Goal: Task Accomplishment & Management: Manage account settings

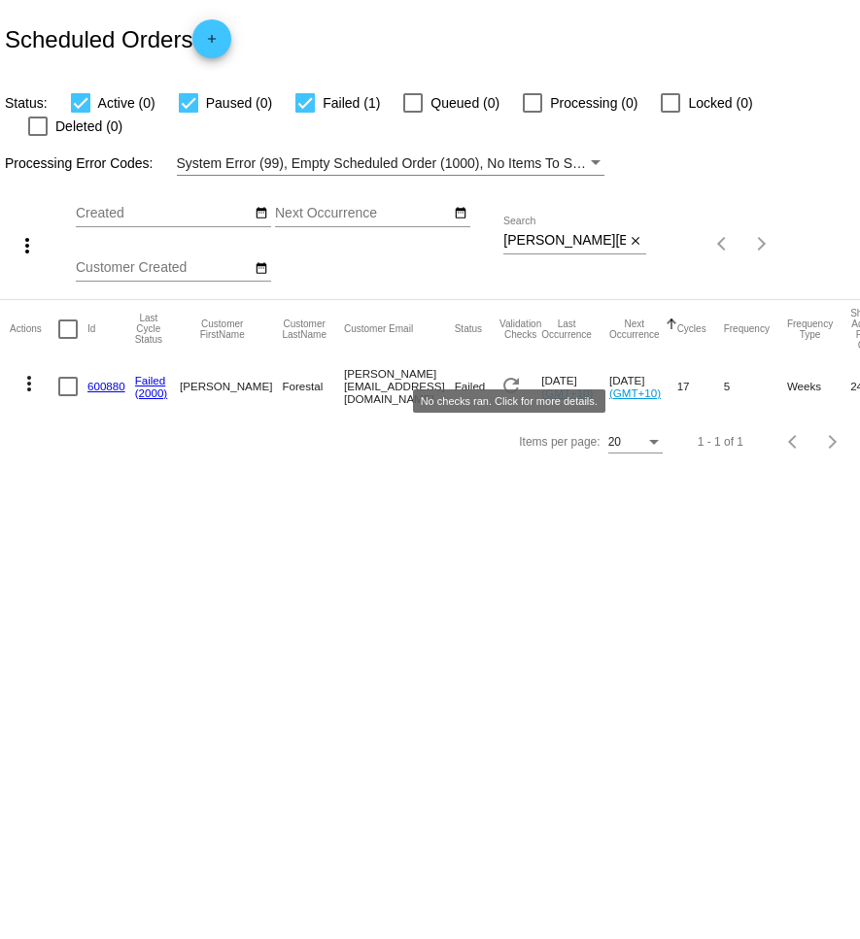
click at [504, 374] on mat-icon "refresh" at bounding box center [510, 385] width 23 height 23
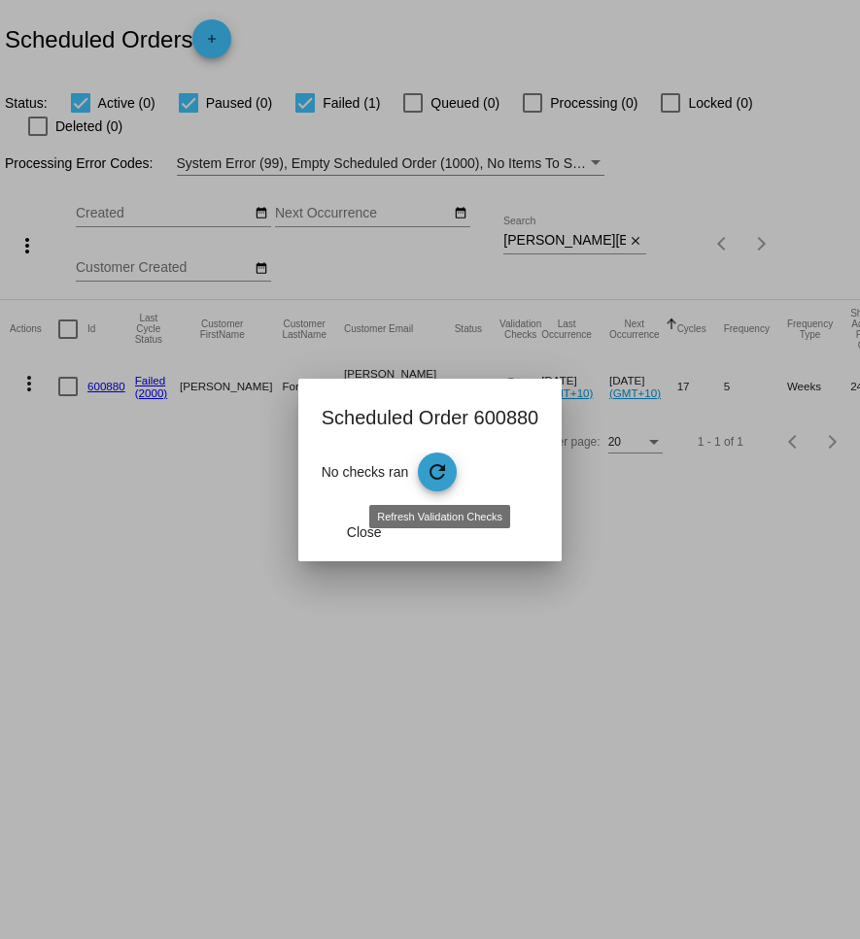
click at [443, 473] on mat-icon "refresh" at bounding box center [436, 471] width 23 height 23
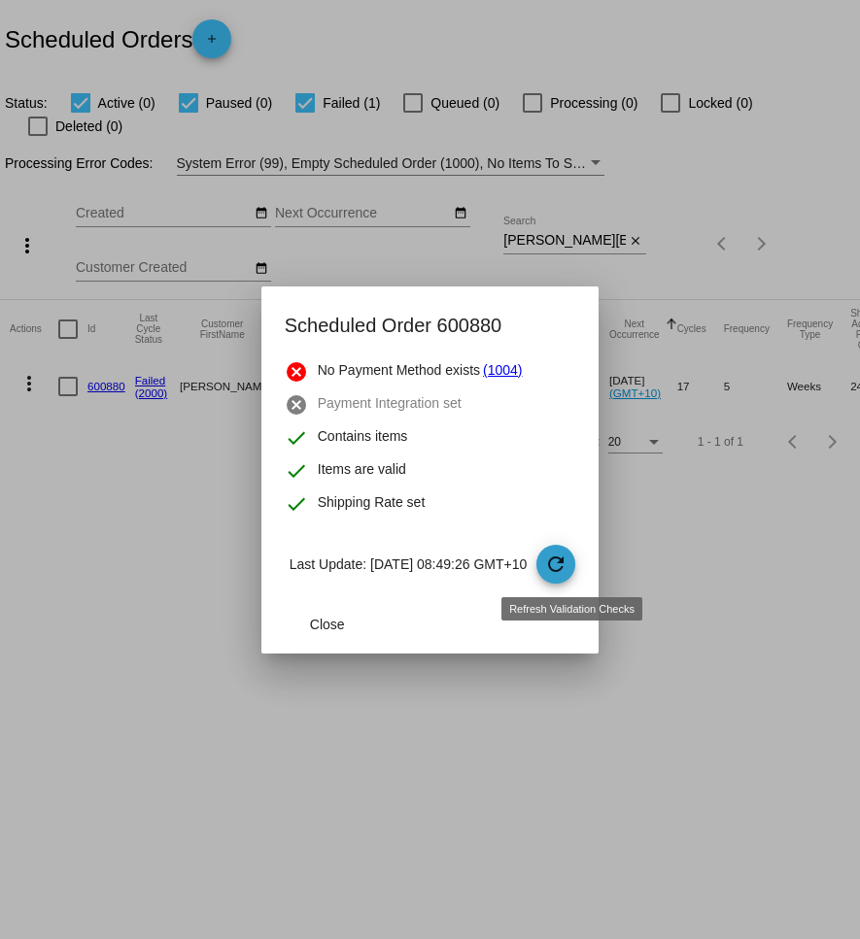
click at [567, 570] on mat-icon "refresh" at bounding box center [555, 564] width 23 height 23
click at [310, 629] on span "Close" at bounding box center [327, 625] width 35 height 16
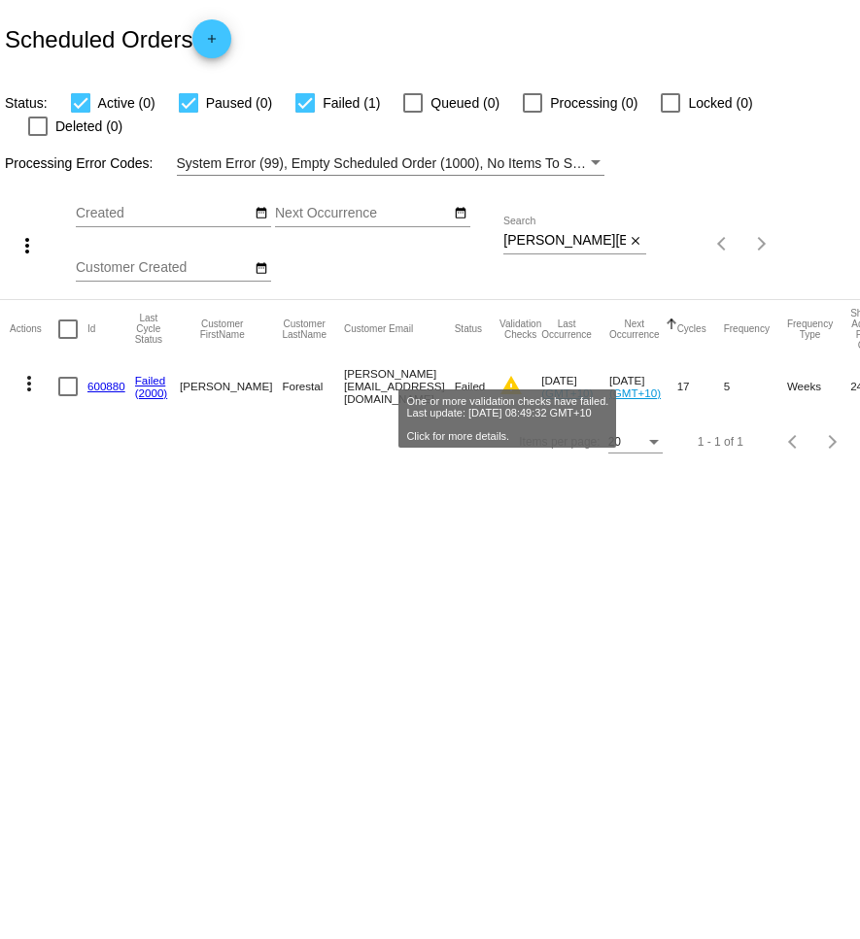
click at [505, 374] on mat-icon "warning" at bounding box center [510, 385] width 23 height 23
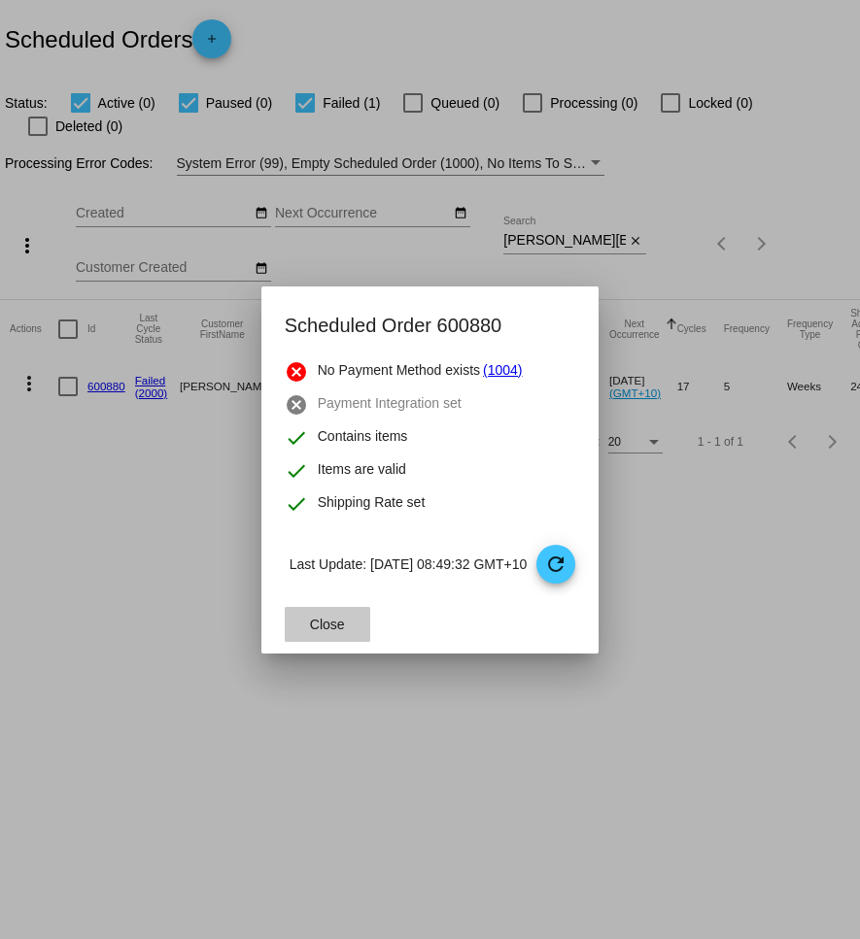
click at [329, 623] on button "Close" at bounding box center [327, 624] width 85 height 35
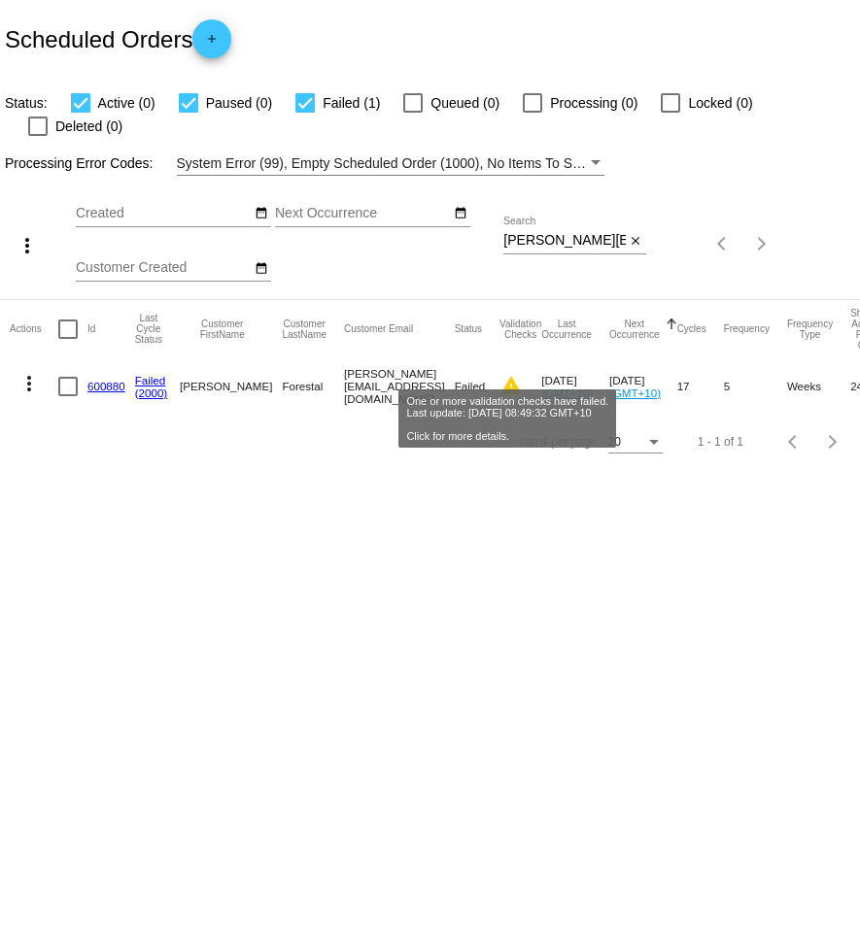
click at [504, 374] on mat-icon "warning" at bounding box center [510, 385] width 23 height 23
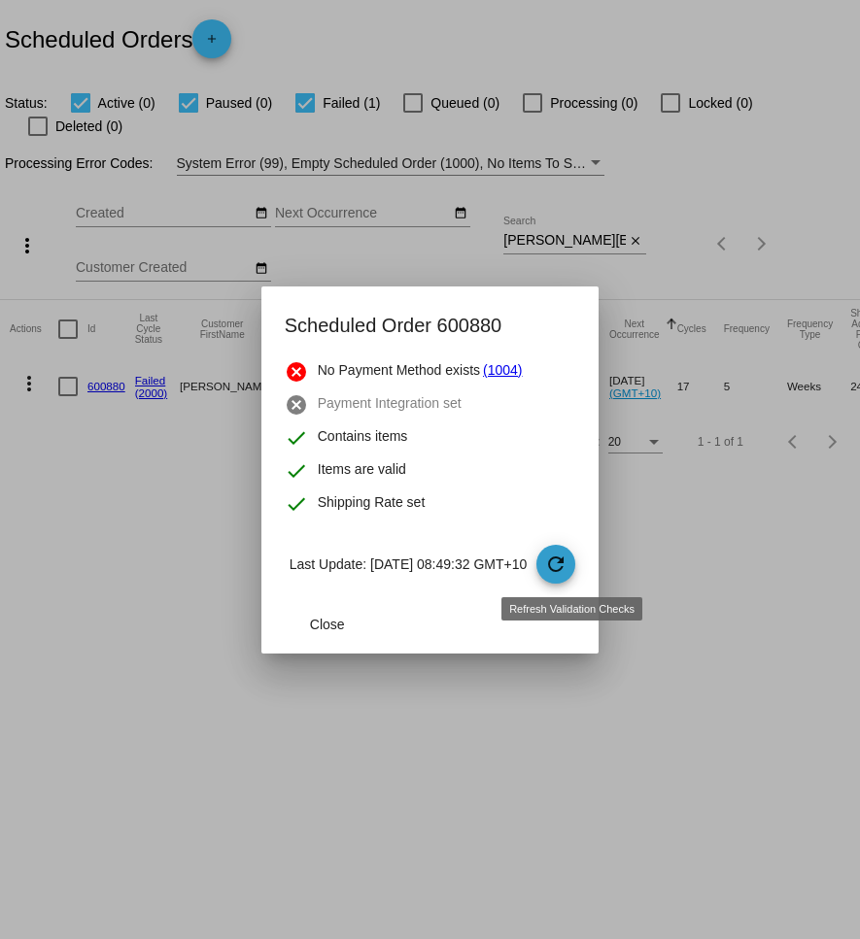
click at [567, 569] on mat-icon "refresh" at bounding box center [555, 564] width 23 height 23
click at [105, 435] on div at bounding box center [430, 469] width 860 height 939
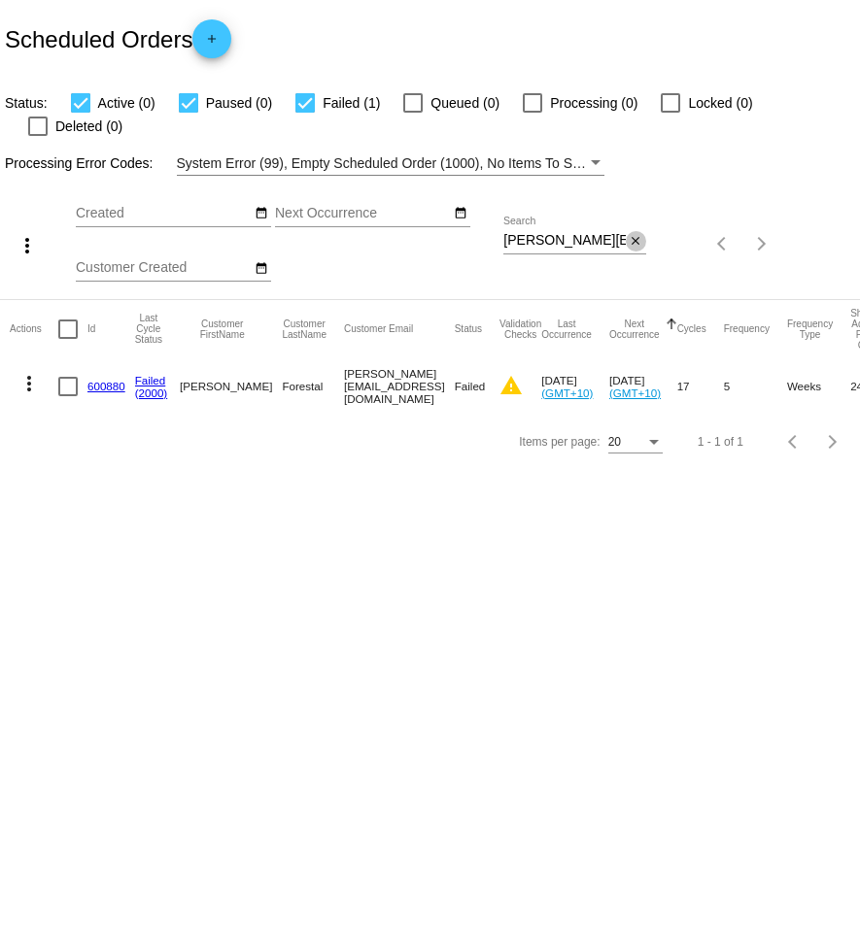
click at [638, 234] on mat-icon "close" at bounding box center [636, 242] width 14 height 16
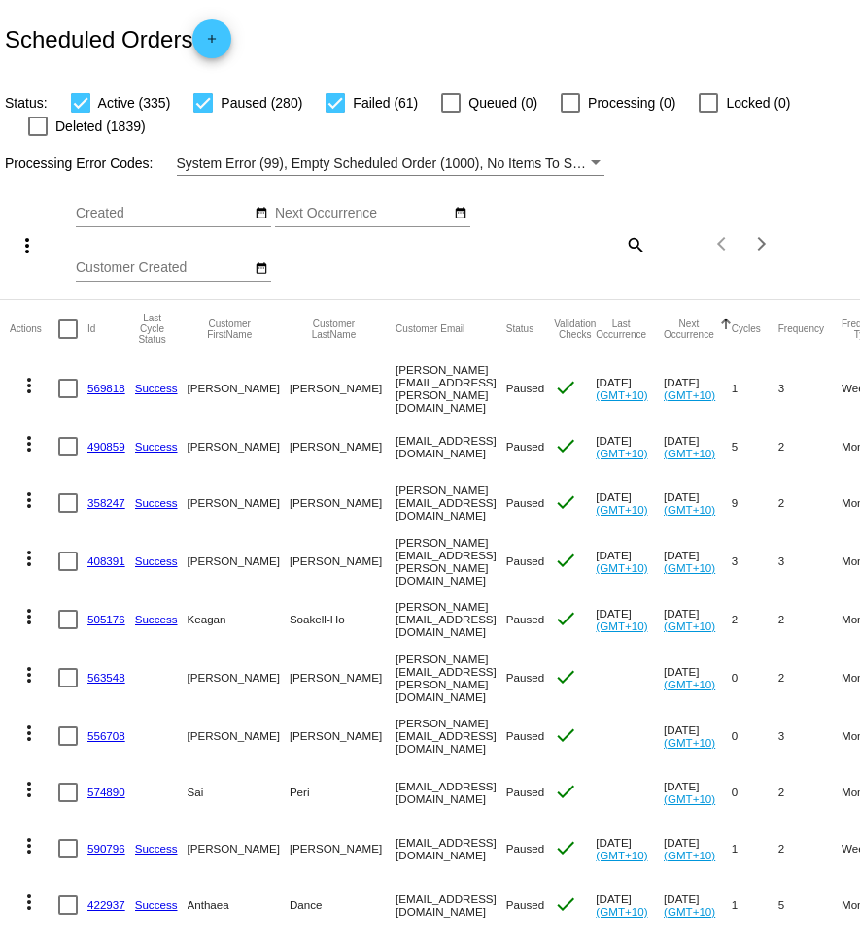
click at [635, 250] on mat-icon "search" at bounding box center [634, 244] width 23 height 30
click at [605, 243] on input "Search" at bounding box center [574, 241] width 143 height 16
paste input "[PERSON_NAME][EMAIL_ADDRESS][DOMAIN_NAME]"
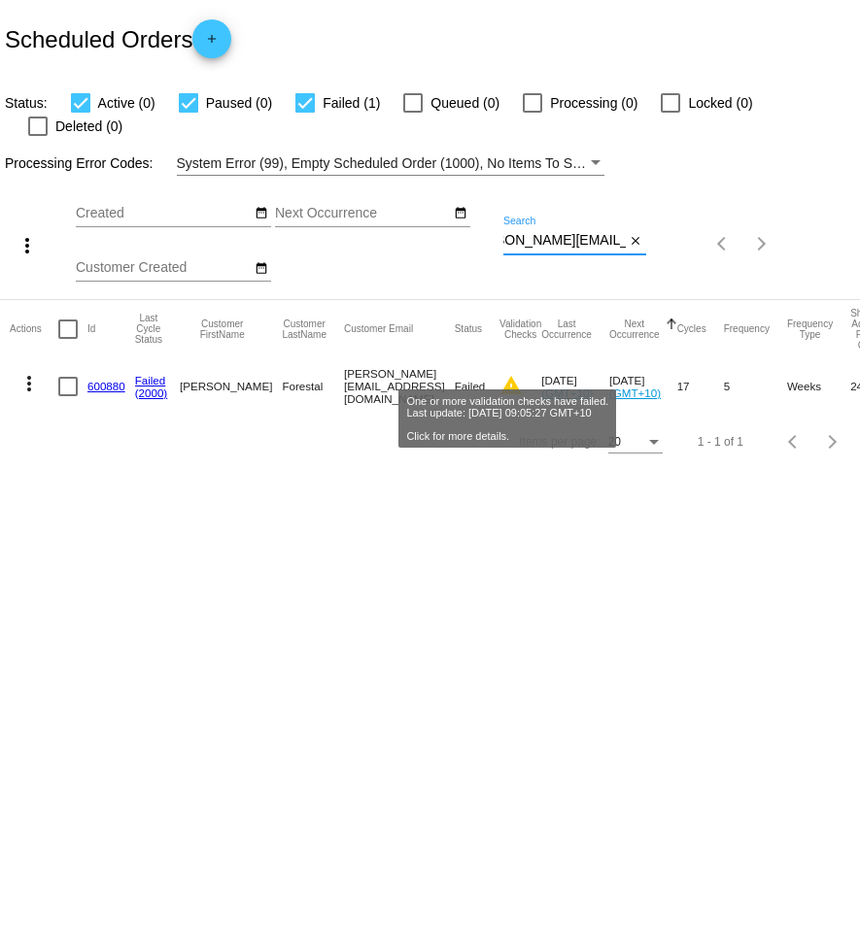
type input "[PERSON_NAME][EMAIL_ADDRESS][DOMAIN_NAME]"
click at [513, 374] on mat-icon "warning" at bounding box center [510, 385] width 23 height 23
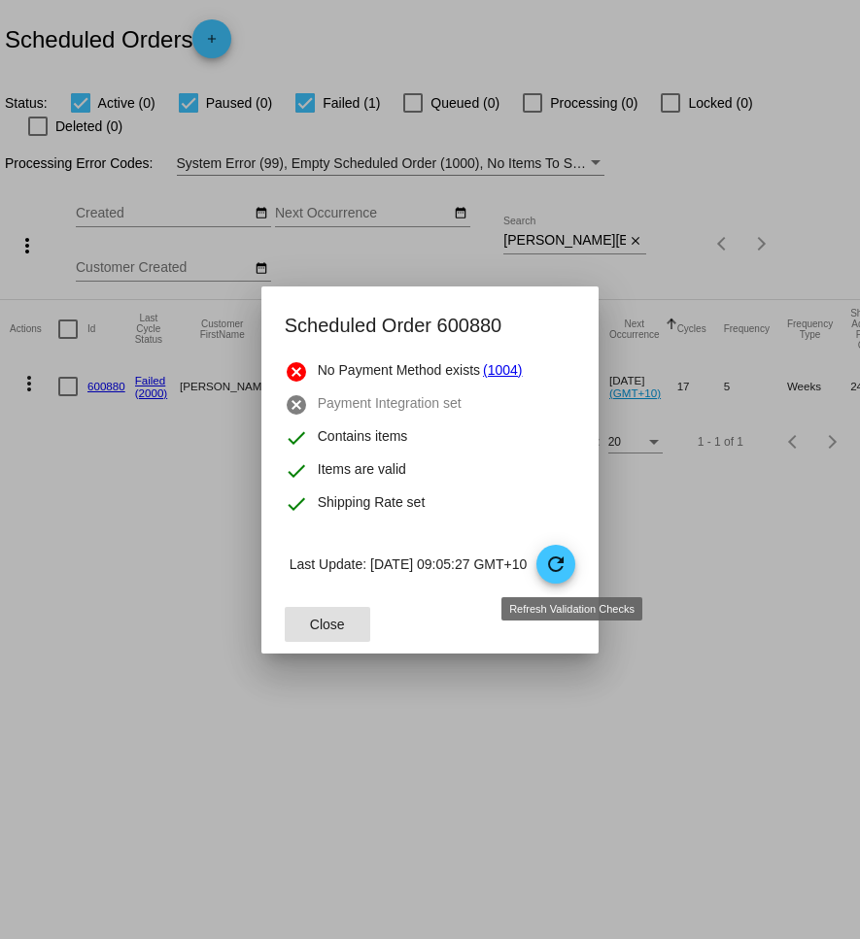
click at [563, 567] on mat-icon "refresh" at bounding box center [555, 564] width 23 height 23
click at [311, 617] on span "Close" at bounding box center [327, 625] width 35 height 16
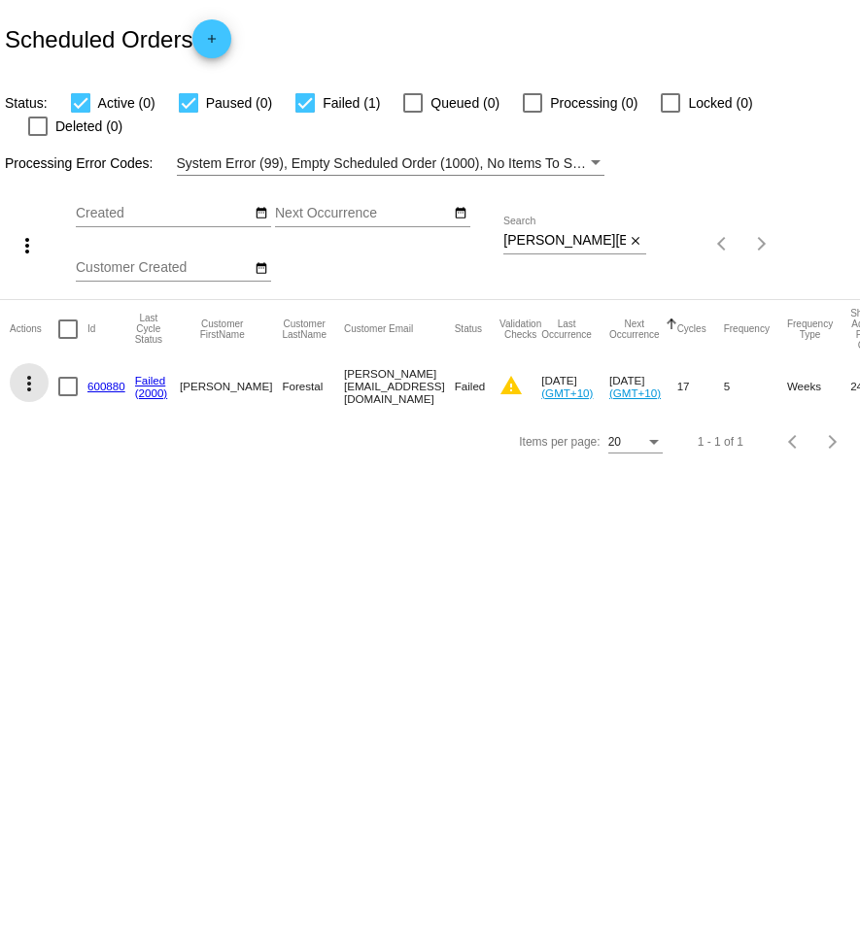
click at [35, 372] on mat-icon "more_vert" at bounding box center [28, 383] width 23 height 23
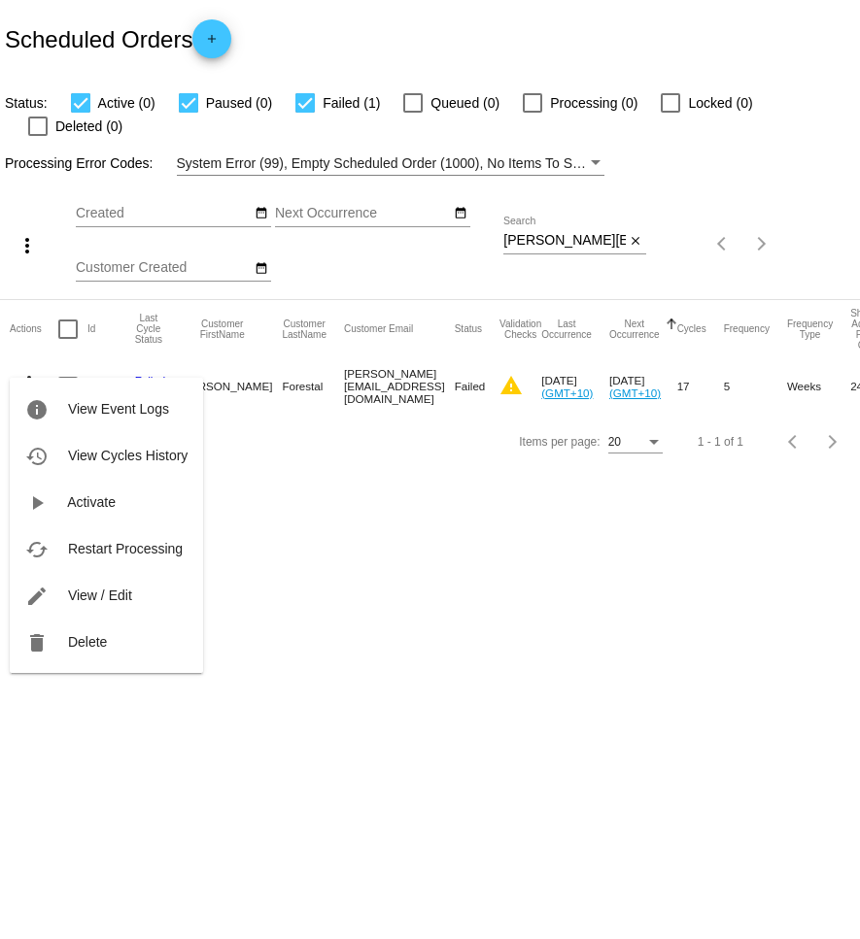
click at [121, 601] on span "View / Edit" at bounding box center [100, 596] width 64 height 16
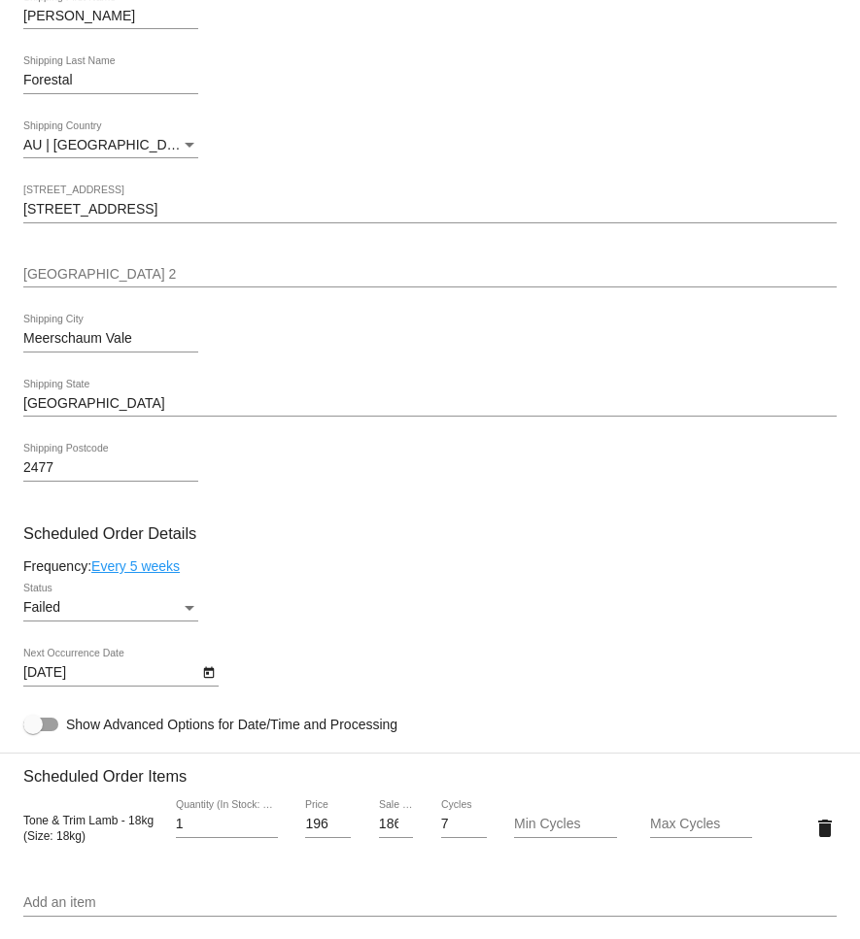
scroll to position [692, 0]
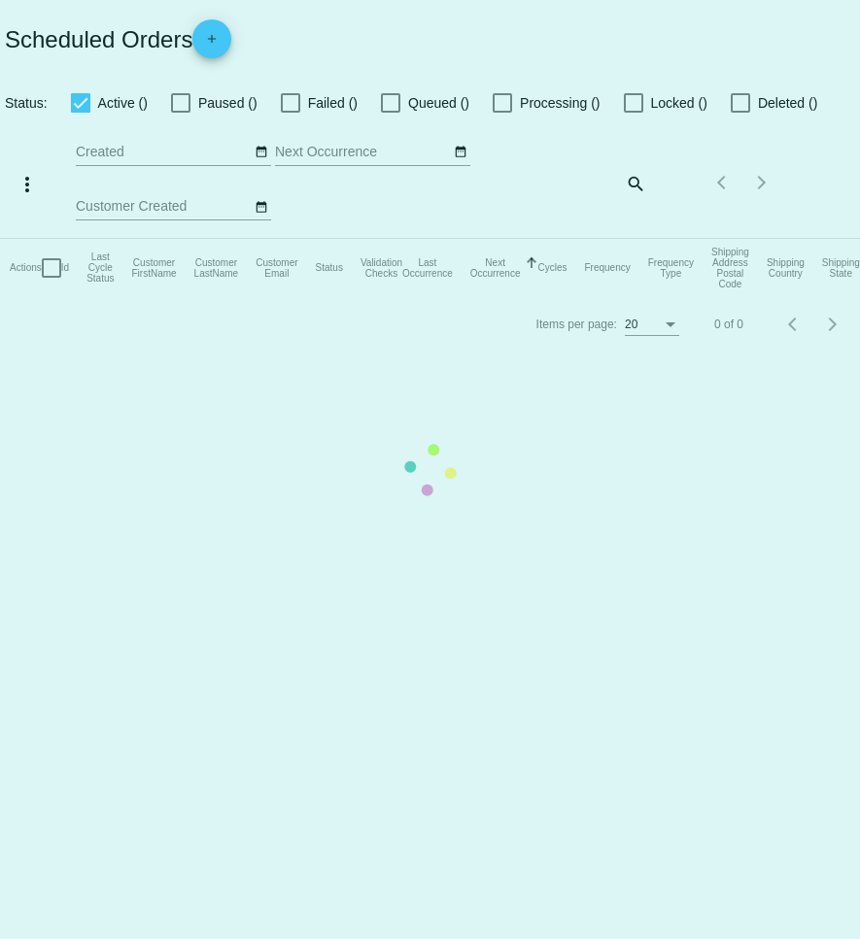
checkbox input "true"
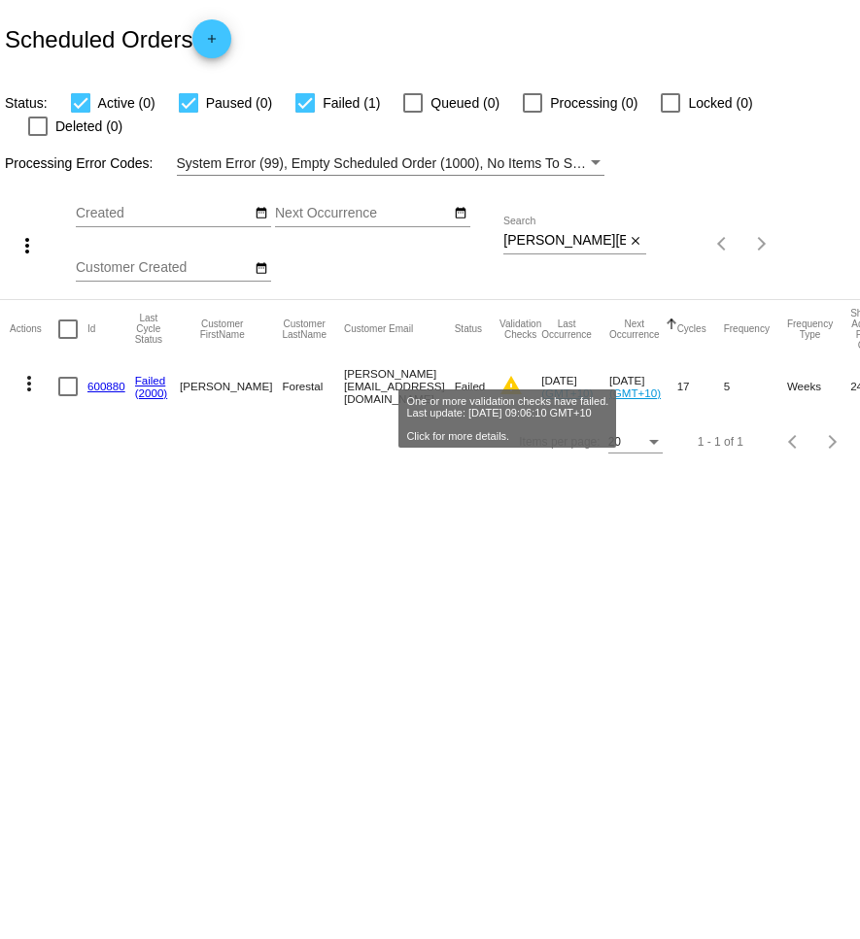
click at [517, 374] on mat-icon "warning" at bounding box center [510, 385] width 23 height 23
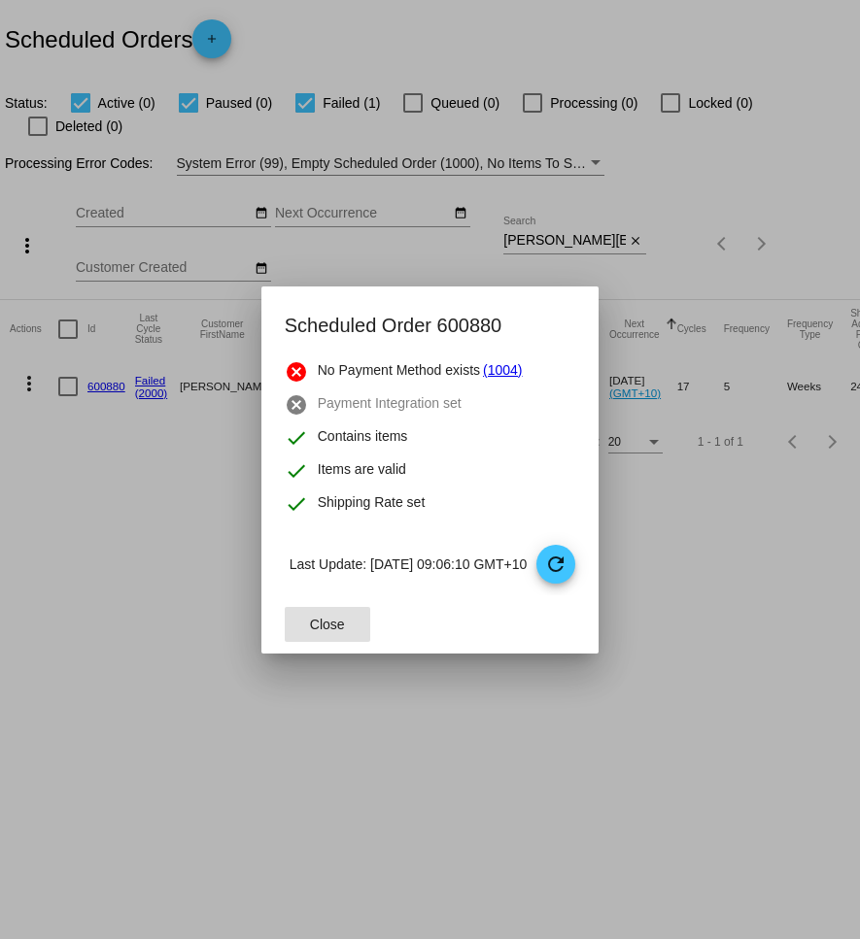
click at [567, 569] on mat-icon "refresh" at bounding box center [555, 564] width 23 height 23
click at [566, 569] on mat-icon "refresh" at bounding box center [555, 564] width 23 height 23
click at [320, 614] on button "Close" at bounding box center [327, 624] width 85 height 35
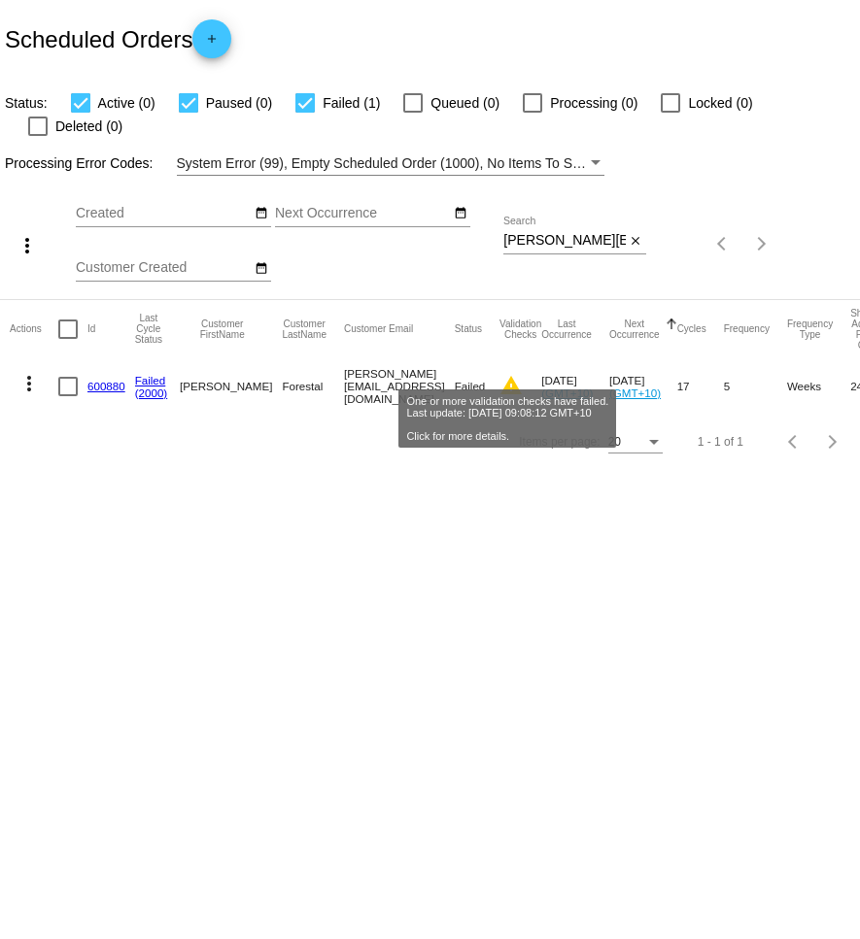
click at [515, 374] on mat-icon "warning" at bounding box center [510, 385] width 23 height 23
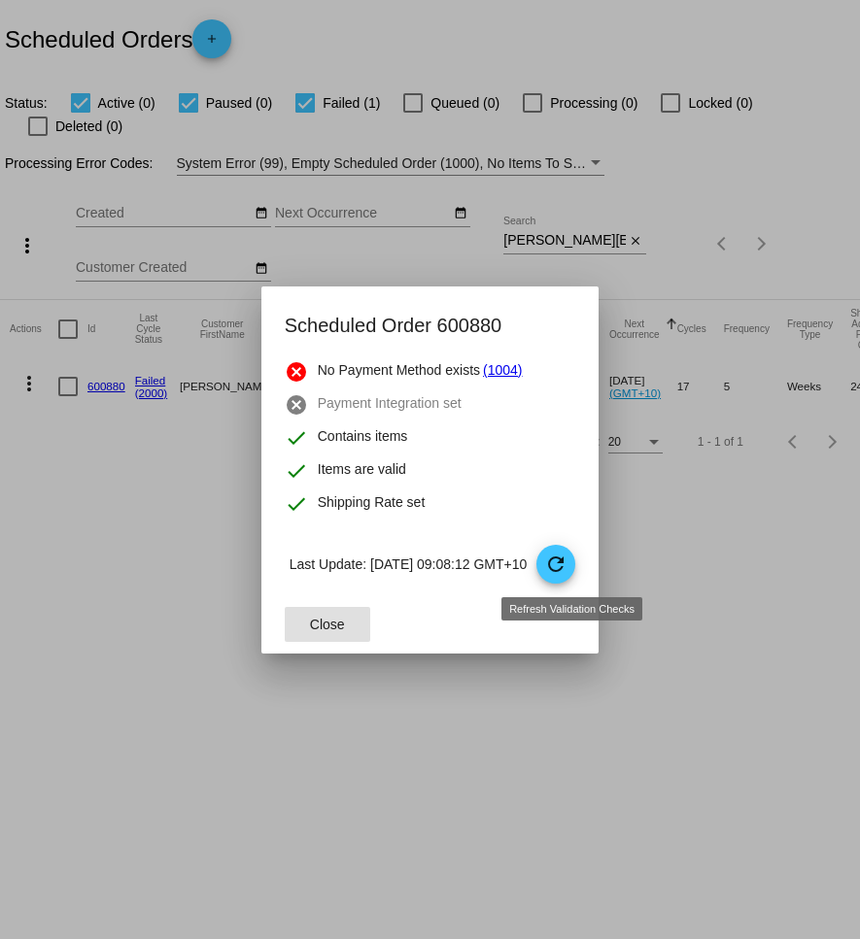
click at [564, 562] on mat-icon "refresh" at bounding box center [555, 564] width 23 height 23
click at [322, 621] on span "Close" at bounding box center [327, 625] width 35 height 16
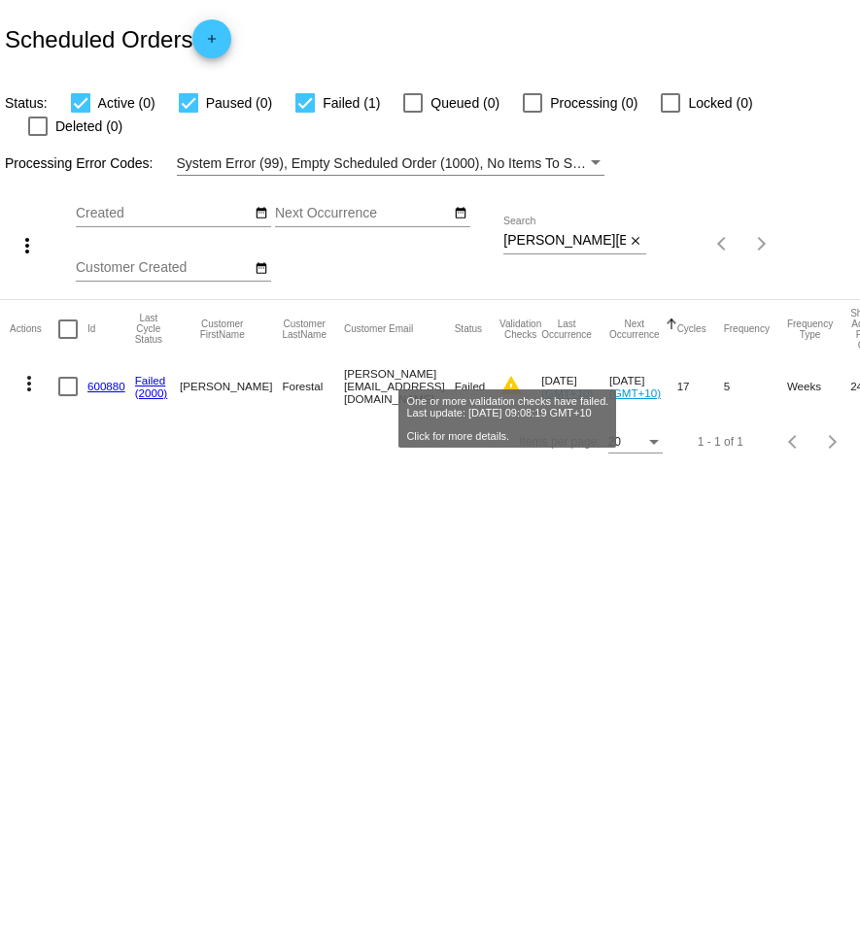
click at [514, 374] on mat-icon "warning" at bounding box center [510, 385] width 23 height 23
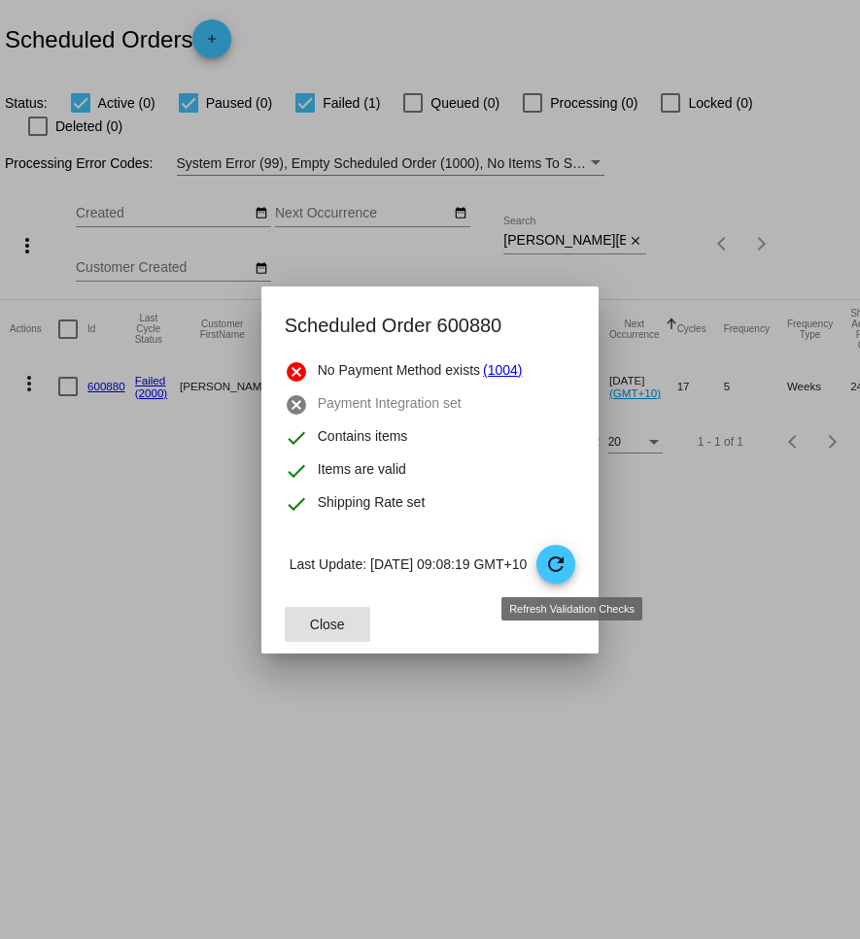
click at [564, 560] on mat-icon "refresh" at bounding box center [555, 564] width 23 height 23
click at [318, 624] on span "Close" at bounding box center [327, 625] width 35 height 16
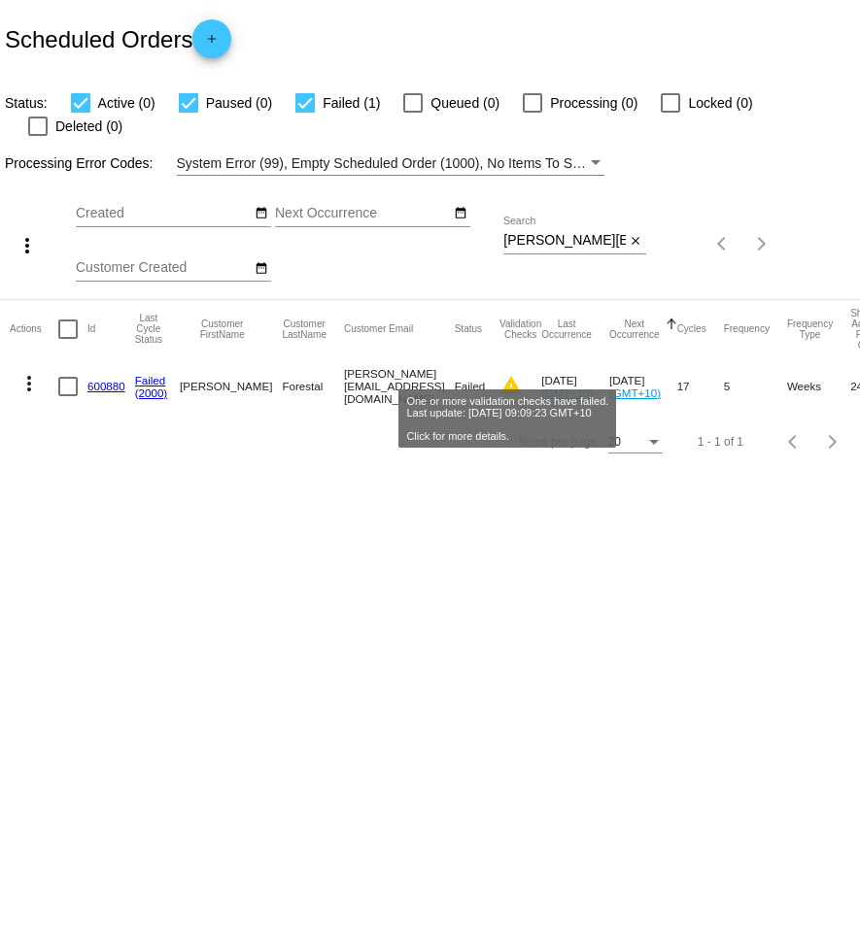
click at [517, 374] on mat-icon "warning" at bounding box center [510, 385] width 23 height 23
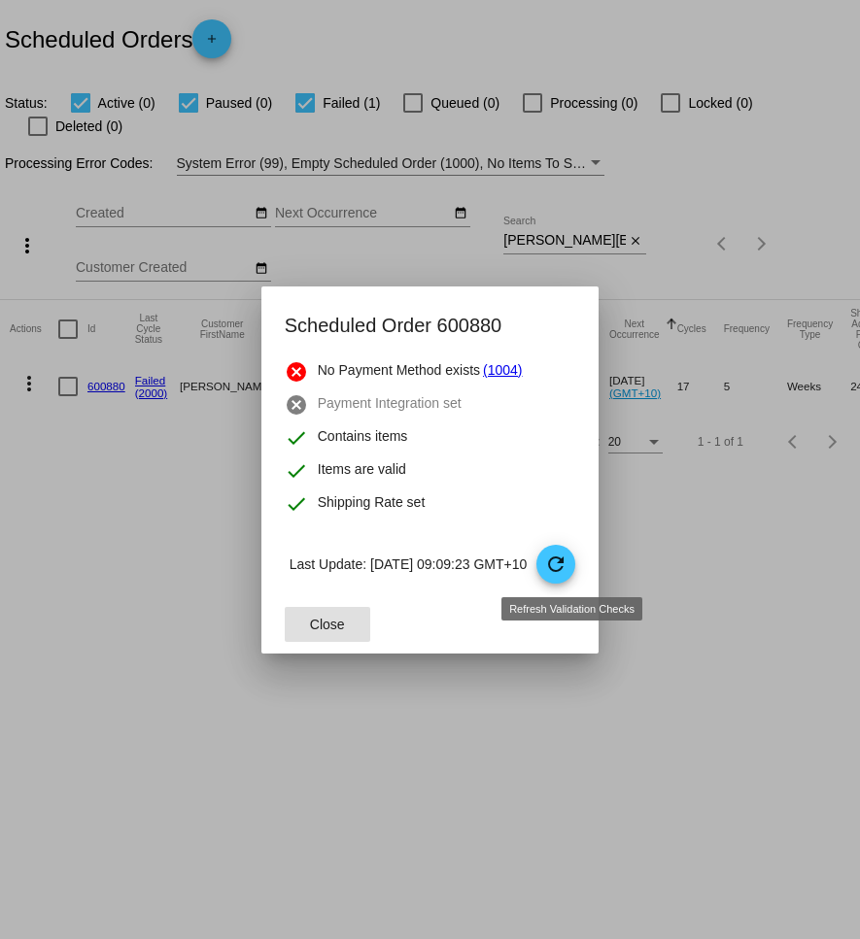
click at [567, 570] on mat-icon "refresh" at bounding box center [555, 564] width 23 height 23
click at [310, 617] on span "Close" at bounding box center [327, 625] width 35 height 16
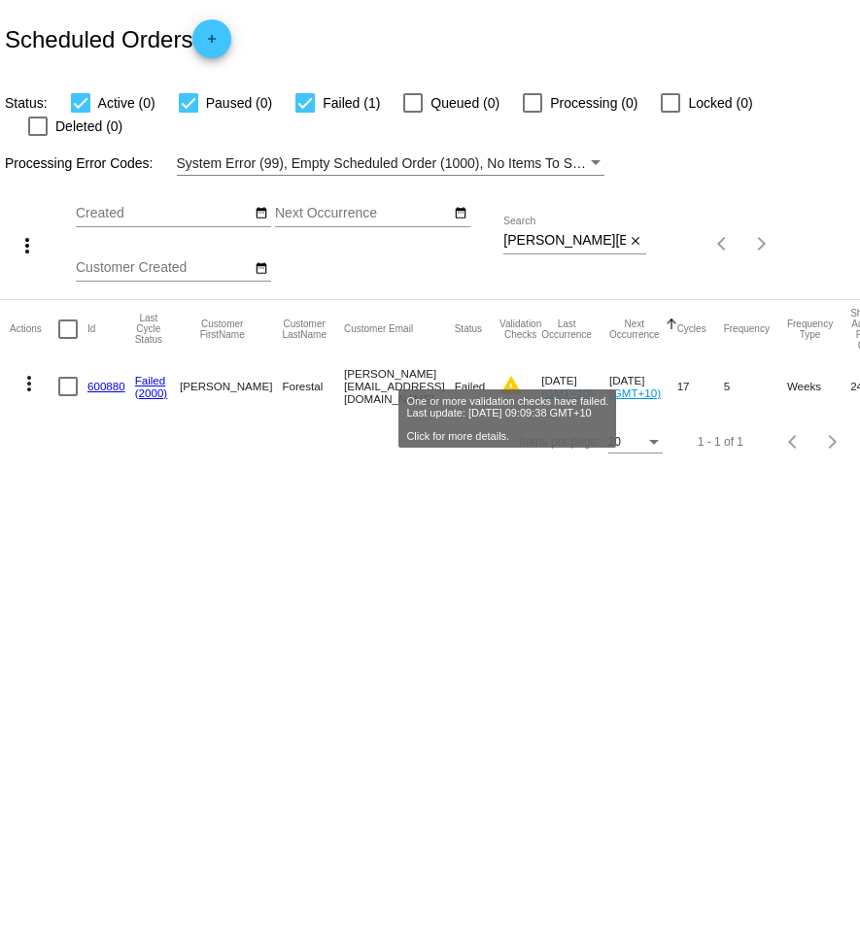
click at [518, 374] on div "warning" at bounding box center [510, 386] width 23 height 25
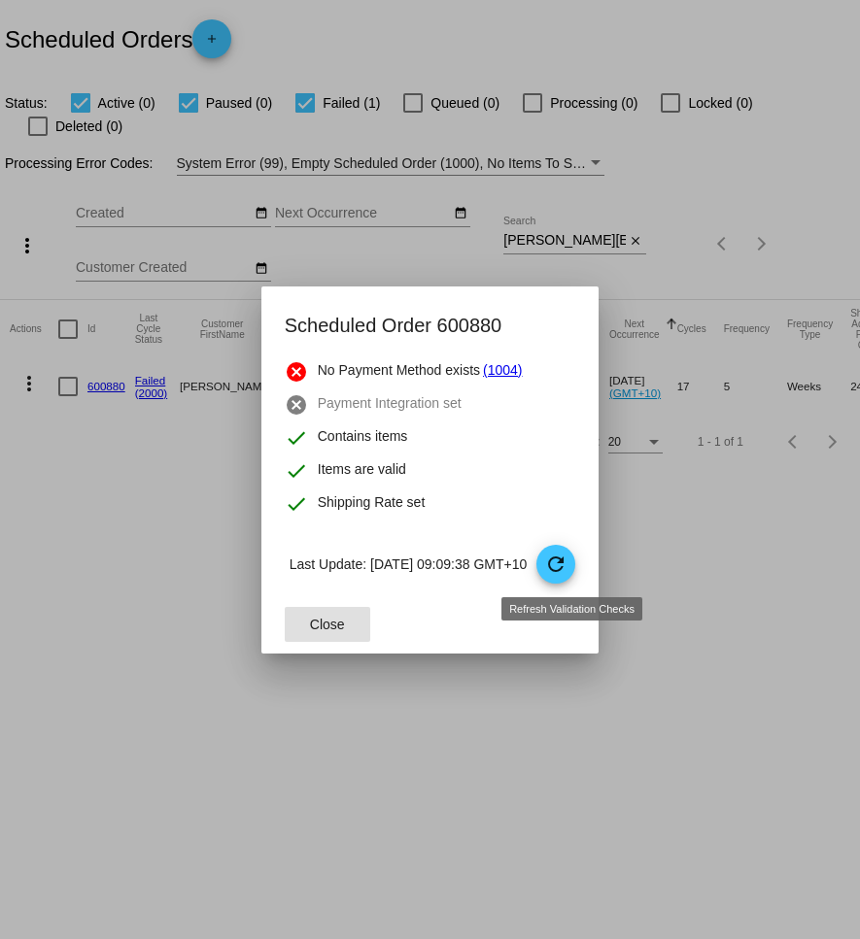
click at [567, 569] on mat-icon "refresh" at bounding box center [555, 564] width 23 height 23
click at [559, 550] on span "refresh" at bounding box center [556, 565] width 41 height 41
click at [310, 628] on span "Close" at bounding box center [327, 625] width 35 height 16
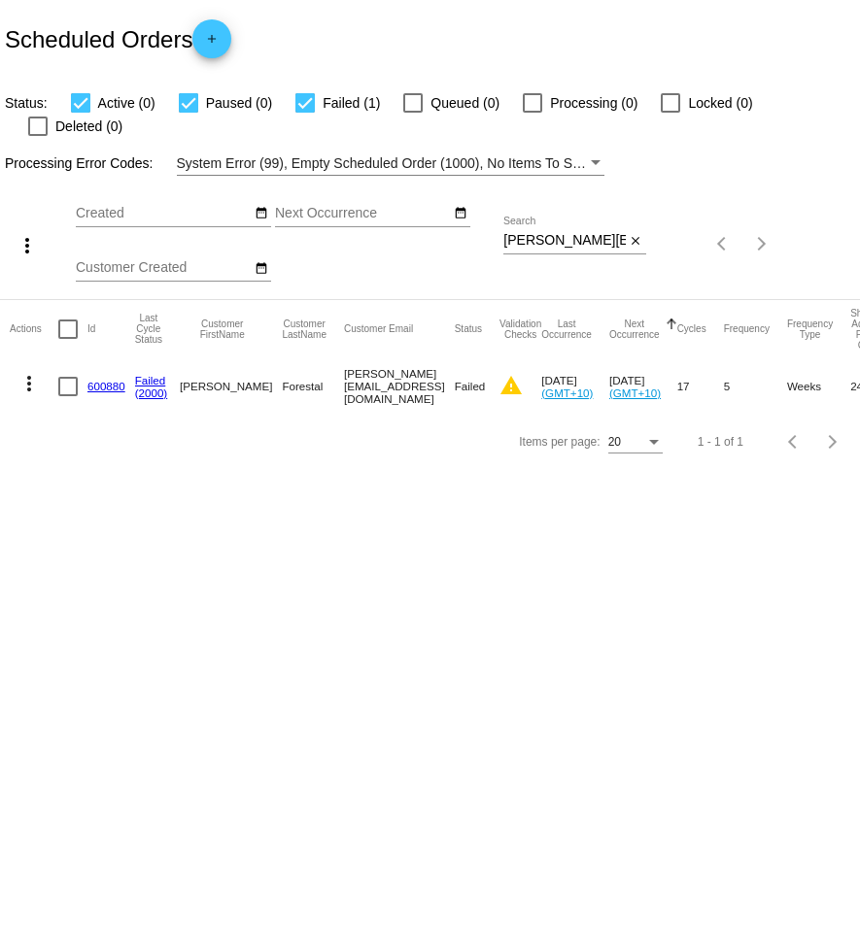
click at [29, 372] on mat-icon "more_vert" at bounding box center [28, 383] width 23 height 23
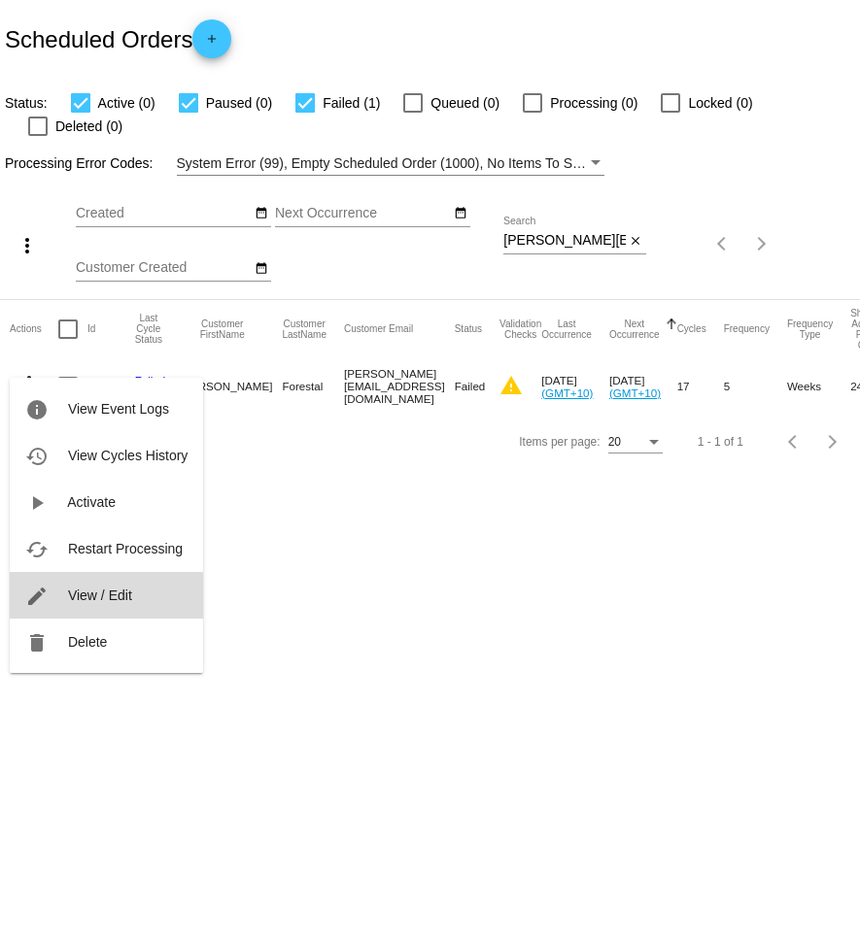
click at [114, 601] on span "View / Edit" at bounding box center [100, 596] width 64 height 16
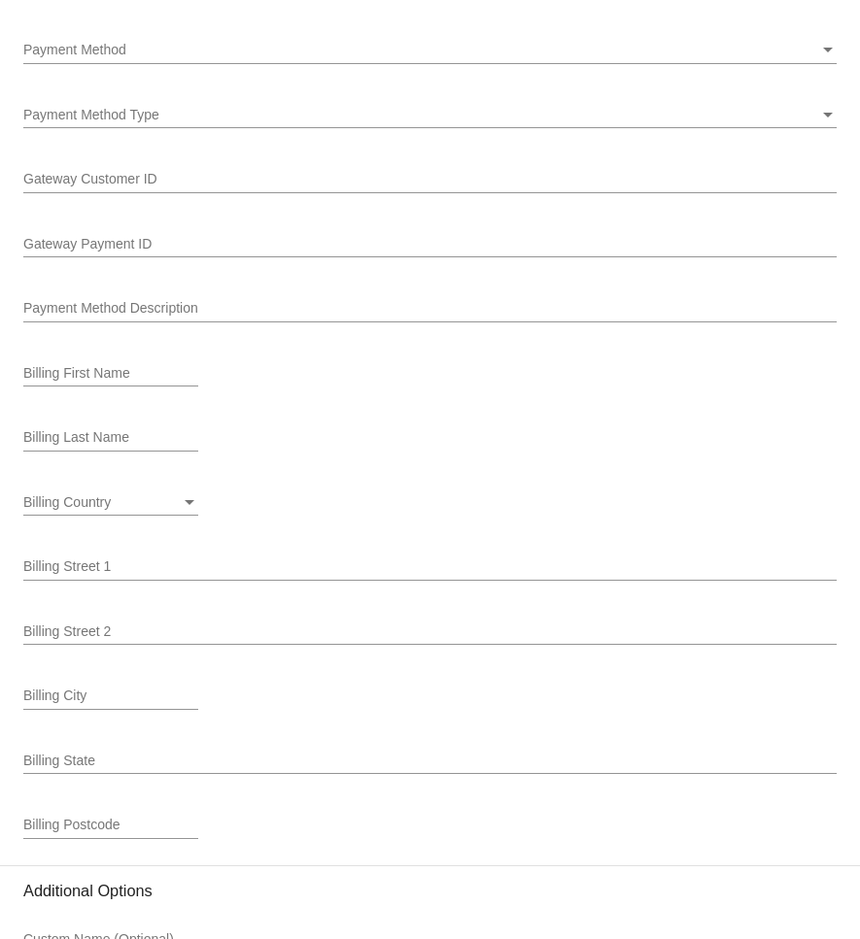
scroll to position [2310, 0]
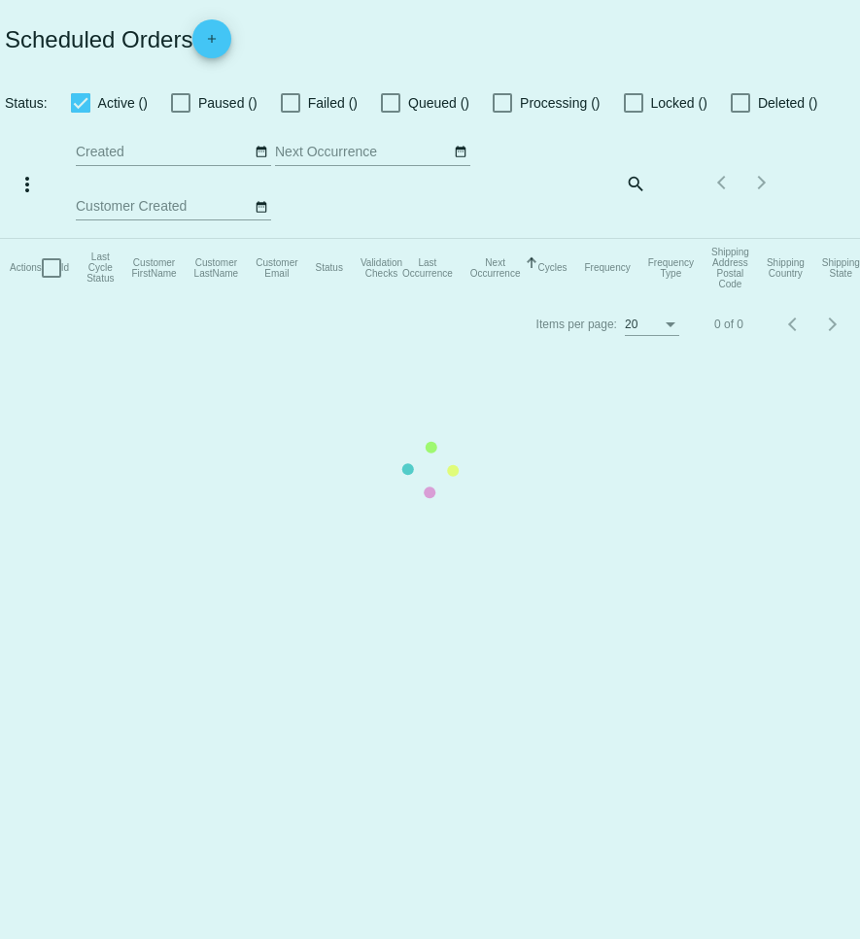
checkbox input "true"
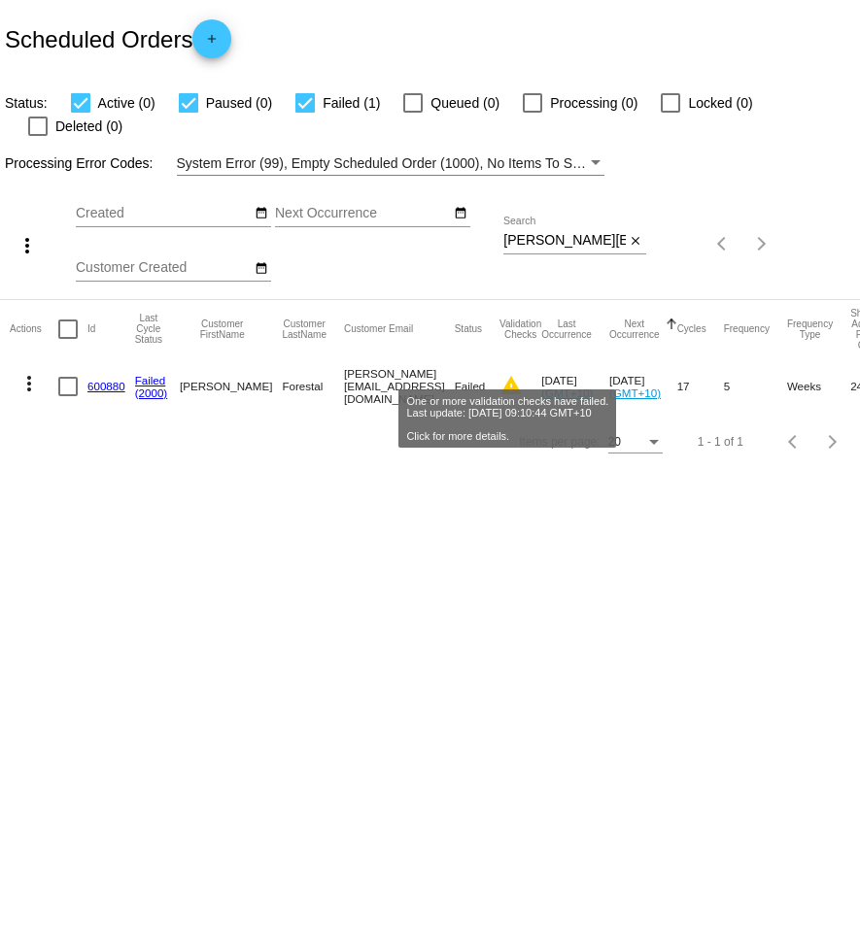
click at [501, 374] on mat-icon "warning" at bounding box center [510, 385] width 23 height 23
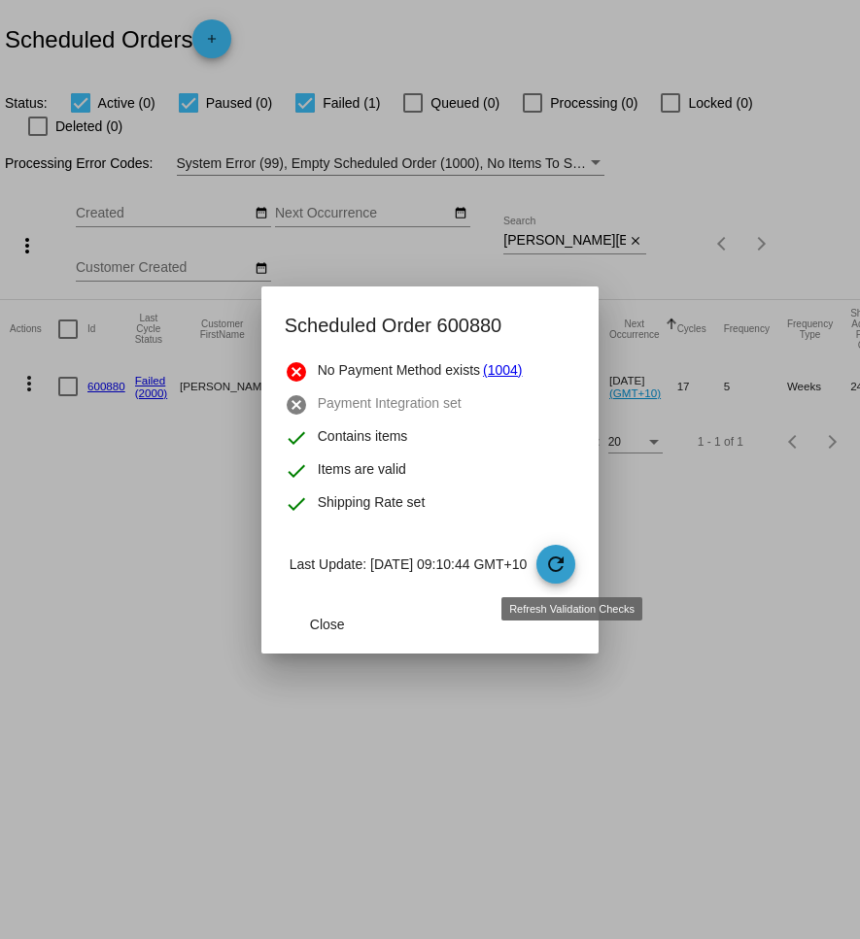
click at [562, 562] on mat-icon "refresh" at bounding box center [555, 564] width 23 height 23
click at [152, 411] on div at bounding box center [430, 469] width 860 height 939
